Goal: Find specific page/section: Find specific page/section

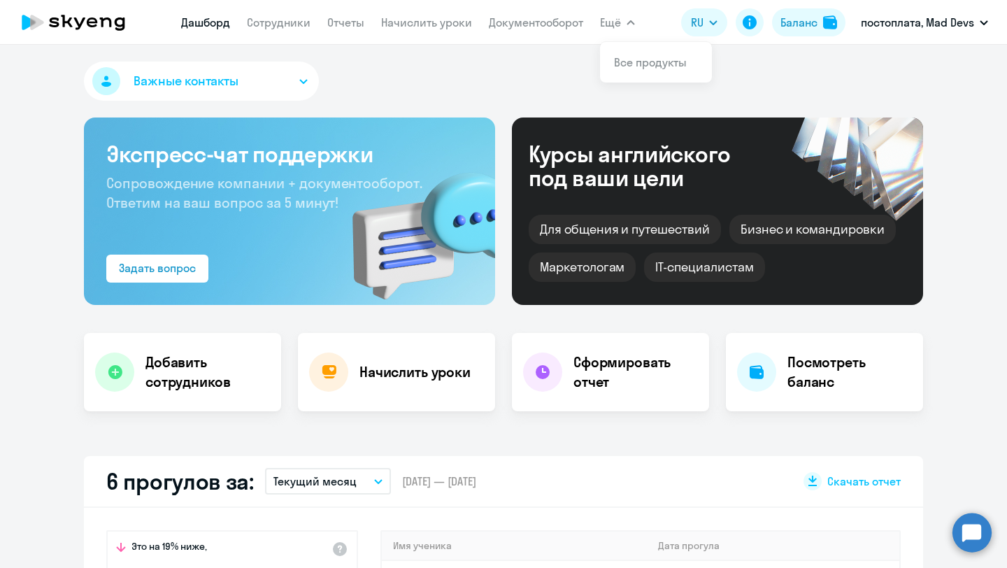
click at [620, 22] on button "Ещё" at bounding box center [617, 22] width 35 height 28
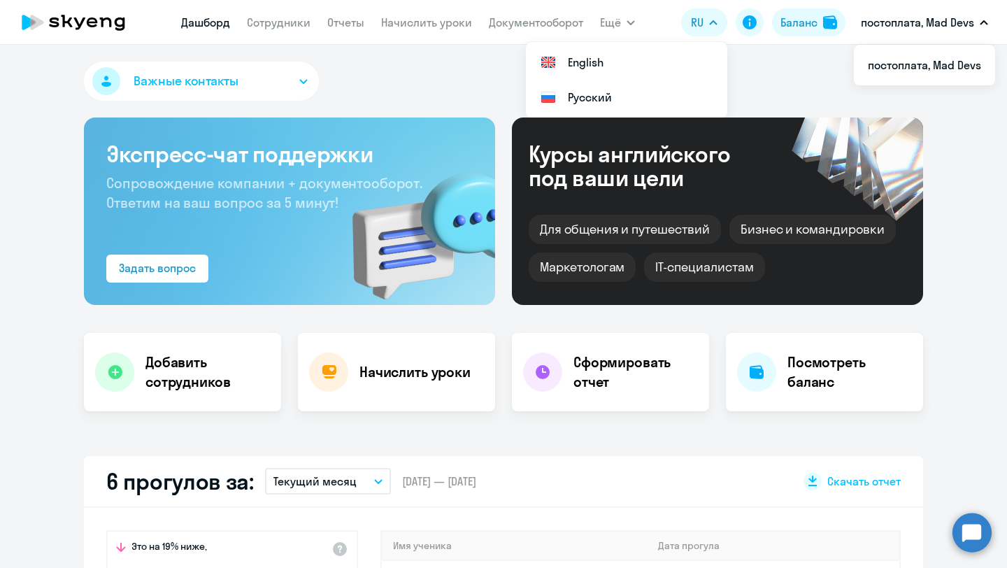
click at [892, 23] on p "постоплата, Mad Devs" at bounding box center [917, 22] width 113 height 17
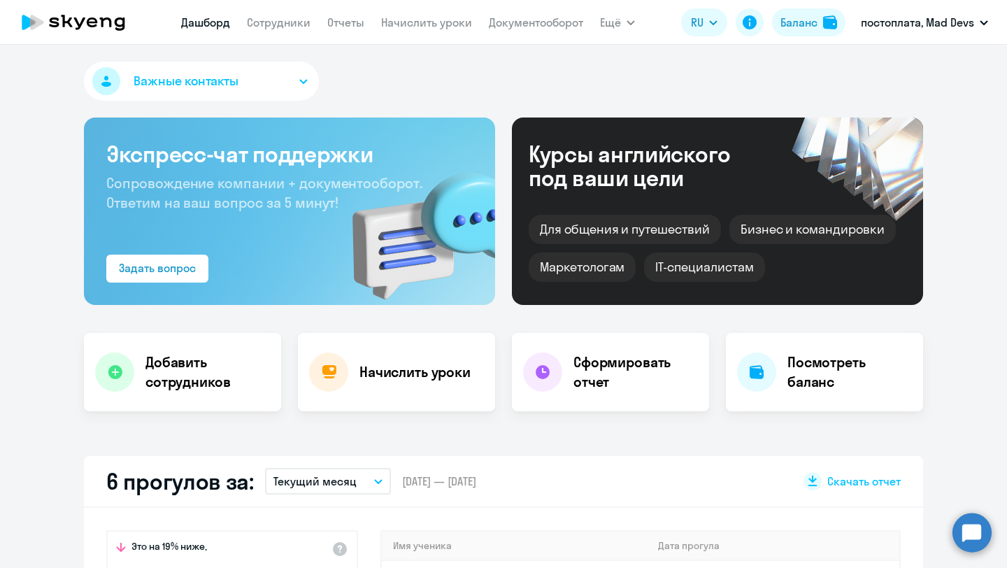
select select "30"
click at [292, 24] on link "Сотрудники" at bounding box center [279, 22] width 64 height 14
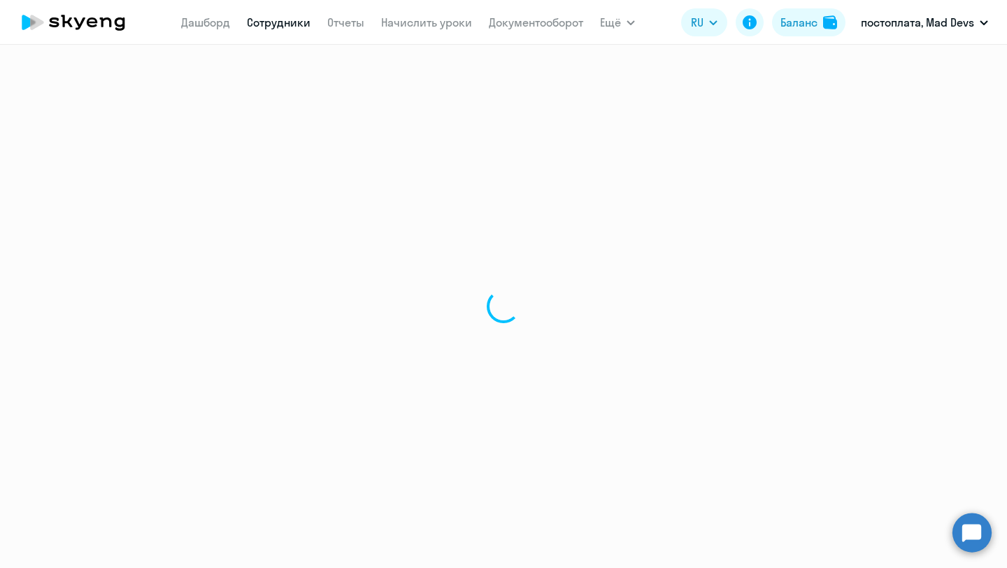
select select "30"
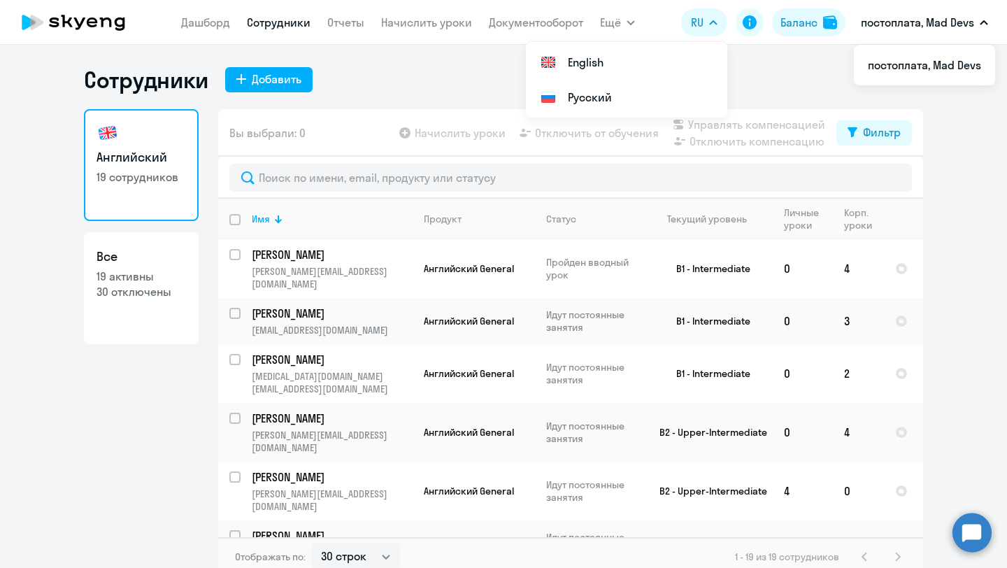
click at [942, 32] on button "постоплата, Mad Devs" at bounding box center [924, 23] width 141 height 34
